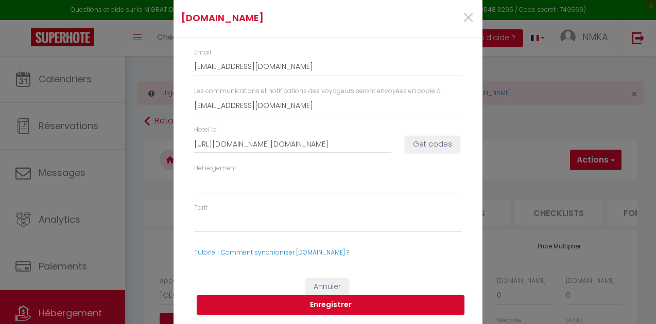
select select "6269-1470961742793815349"
click at [437, 147] on button "Get codes" at bounding box center [432, 145] width 55 height 18
select select
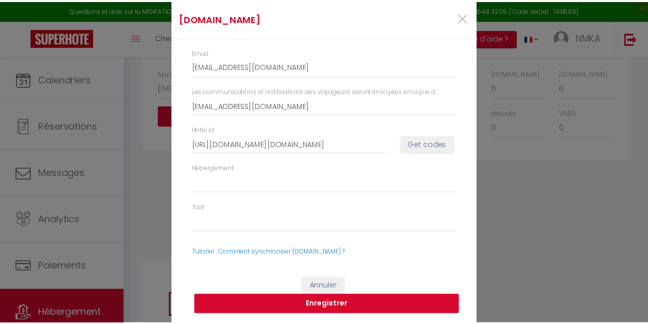
scroll to position [0, 170]
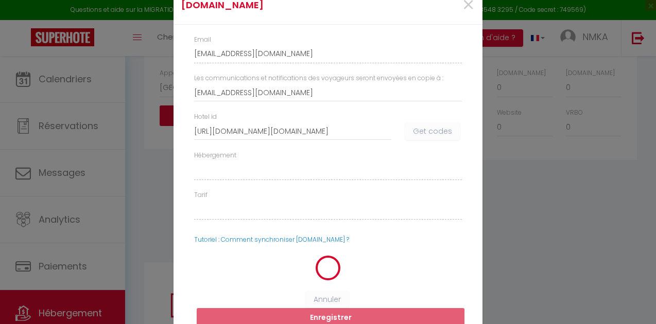
select select
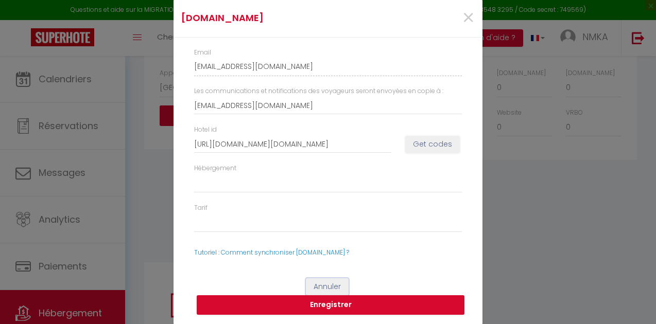
click at [324, 285] on button "Annuler" at bounding box center [327, 288] width 43 height 18
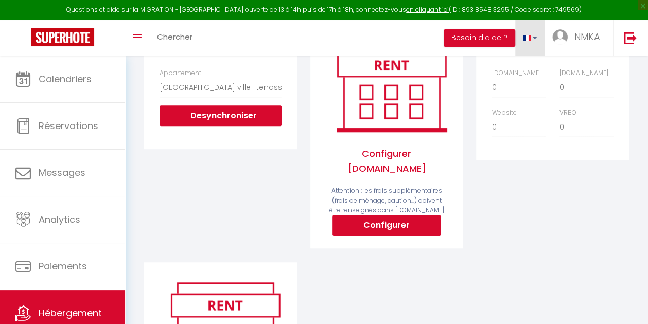
click at [537, 39] on link at bounding box center [530, 38] width 30 height 36
click at [611, 230] on div "Price Multiplier [DOMAIN_NAME] 0 + 1 % + 2 % + 3 % + 4 % + 5 % + 6 % + 7 %" at bounding box center [553, 142] width 166 height 240
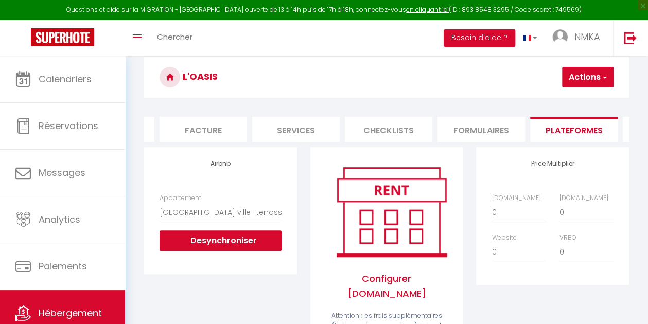
scroll to position [74, 0]
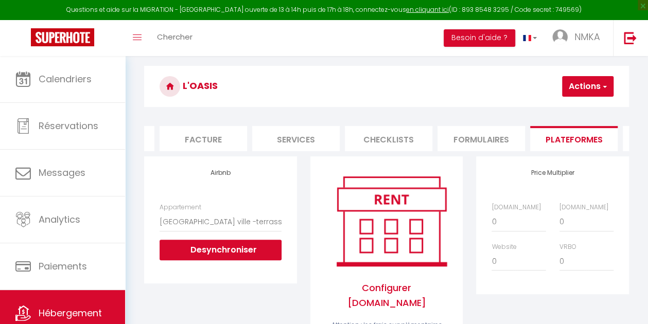
click at [607, 85] on button "Actions" at bounding box center [587, 86] width 51 height 21
click at [572, 110] on link "Enregistrer" at bounding box center [572, 108] width 81 height 13
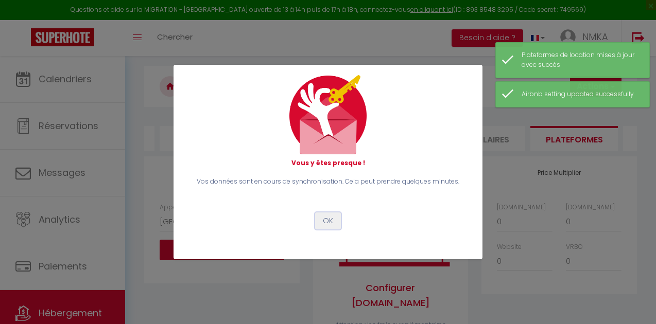
click at [328, 219] on button "OK" at bounding box center [328, 222] width 26 height 18
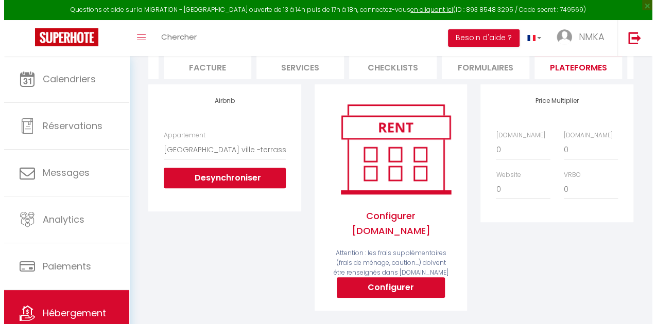
scroll to position [177, 0]
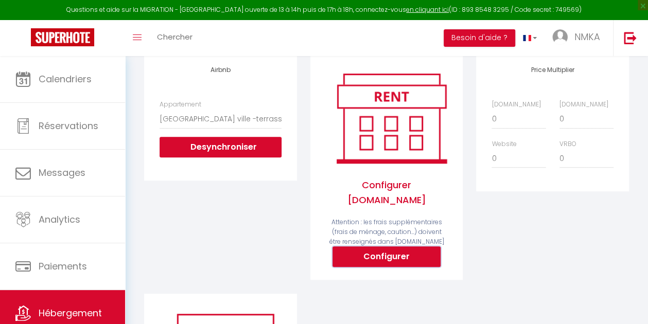
click at [413, 251] on button "Configurer" at bounding box center [387, 257] width 108 height 21
select select
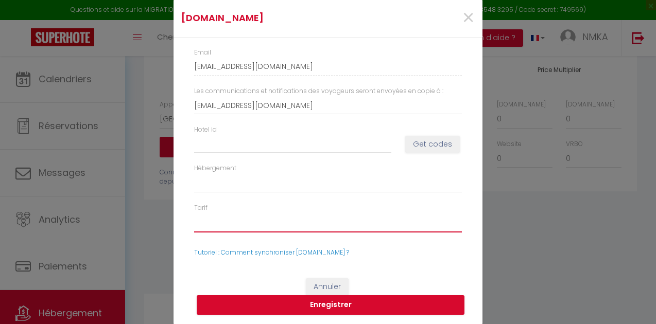
click at [404, 221] on select "Tarif" at bounding box center [328, 223] width 268 height 20
